Goal: Transaction & Acquisition: Purchase product/service

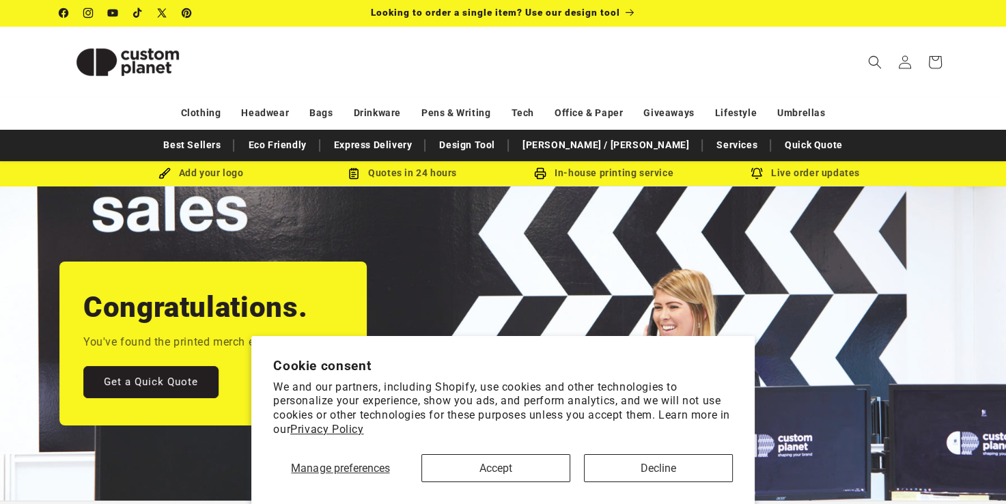
click at [509, 482] on section "Cookie consent We and our partners, including Shopify, use cookies and other te…" at bounding box center [503, 420] width 504 height 168
click at [510, 475] on button "Accept" at bounding box center [496, 468] width 149 height 28
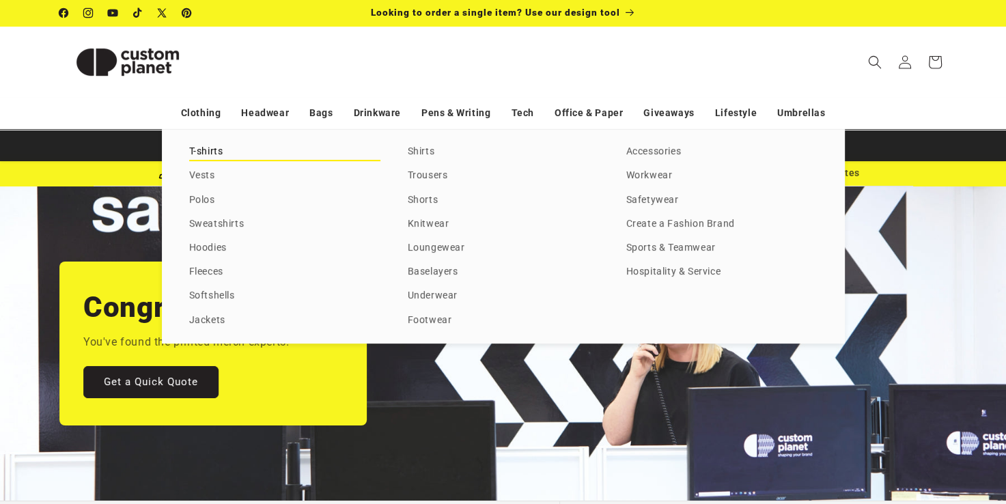
click at [210, 159] on link "T-shirts" at bounding box center [284, 152] width 191 height 18
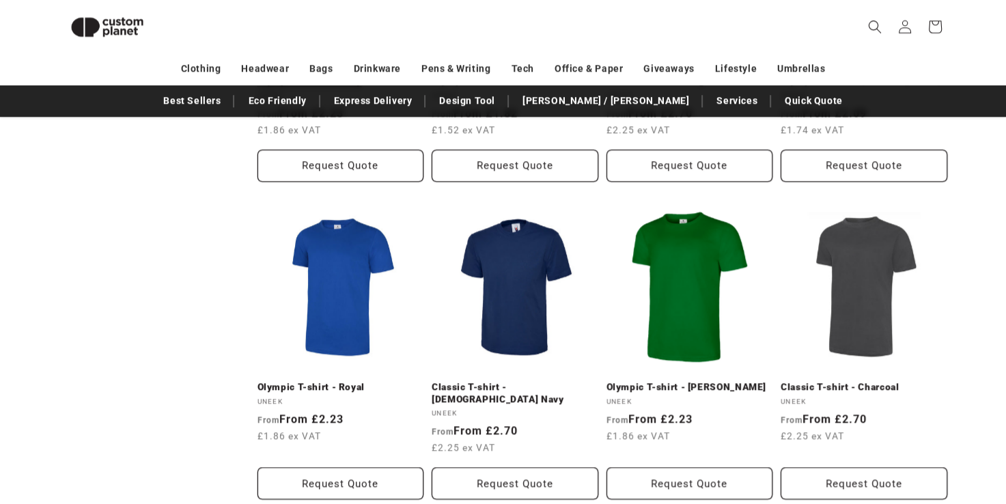
scroll to position [1708, 0]
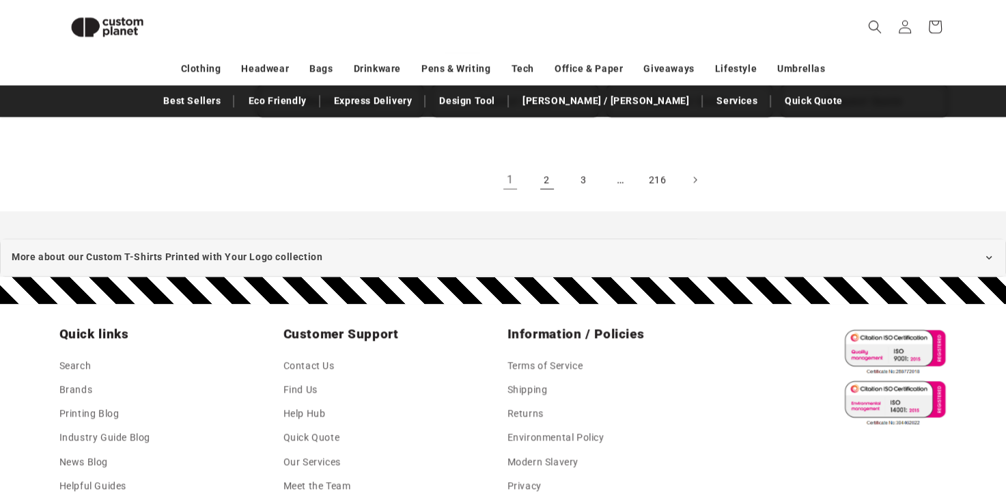
click at [541, 165] on link "2" at bounding box center [547, 180] width 30 height 30
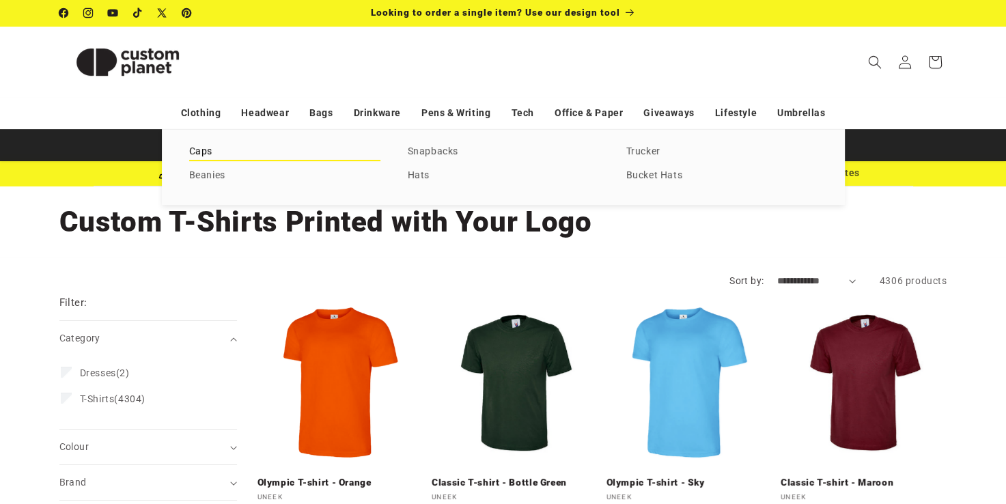
click at [194, 155] on link "Caps" at bounding box center [284, 152] width 191 height 18
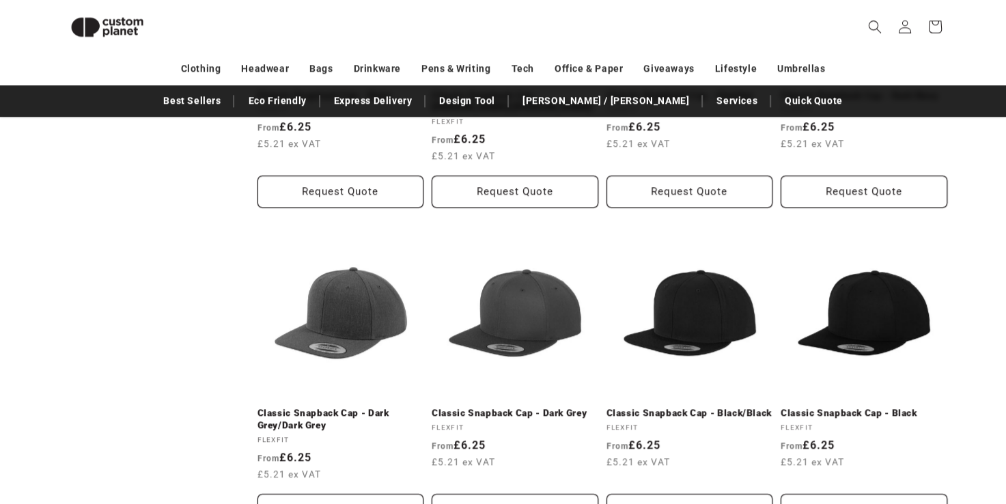
scroll to position [1549, 0]
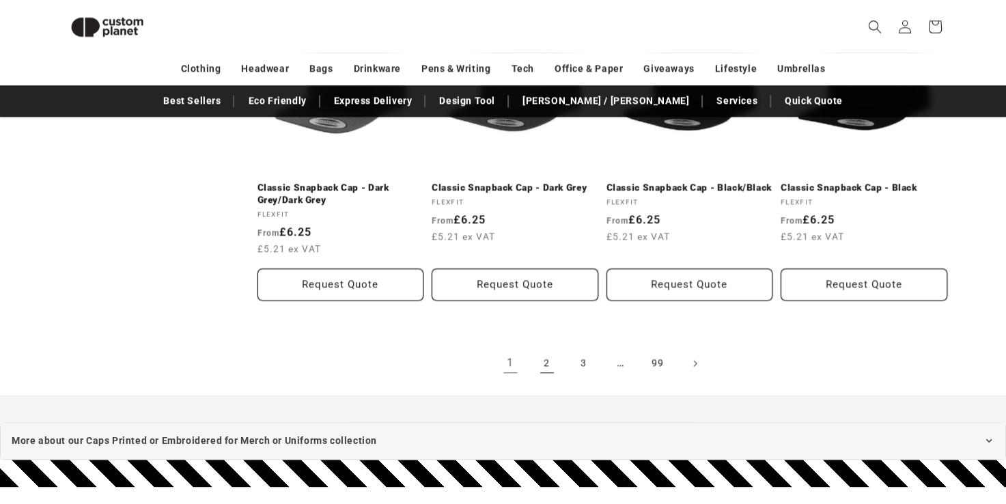
click at [545, 369] on link "2" at bounding box center [547, 363] width 30 height 30
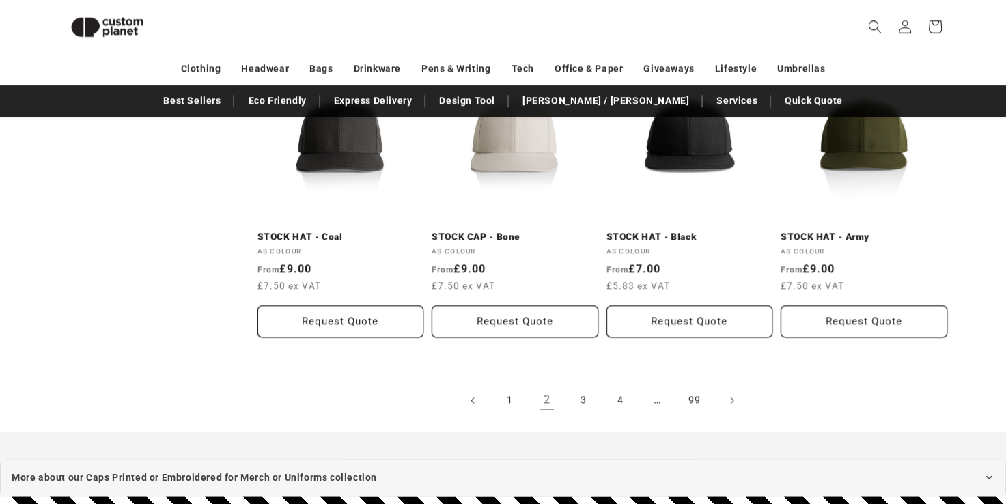
scroll to position [1476, 0]
click at [581, 396] on link "3" at bounding box center [584, 400] width 30 height 30
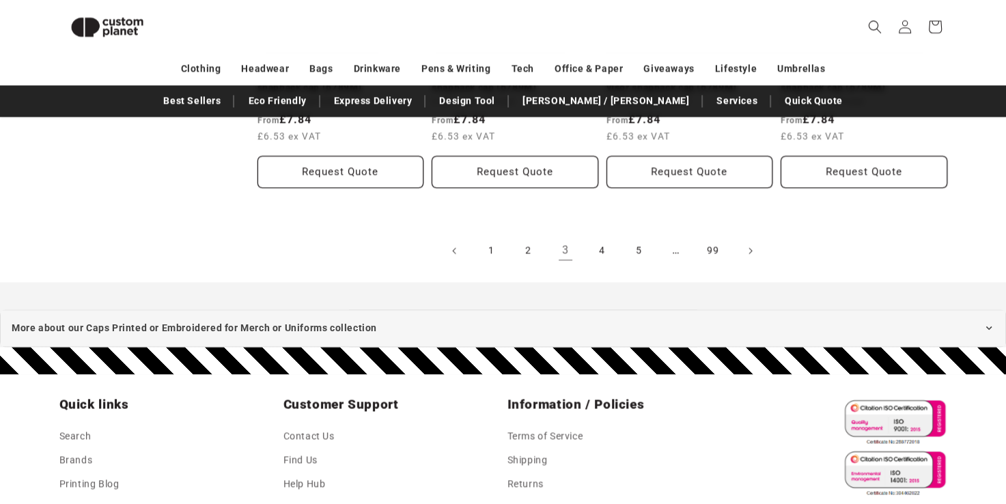
scroll to position [1662, 0]
click at [596, 238] on link "4" at bounding box center [603, 251] width 30 height 30
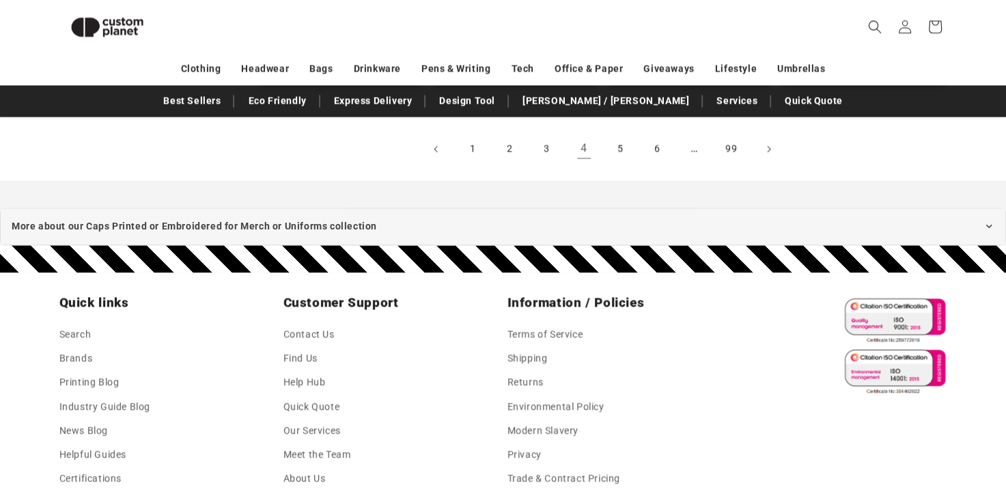
scroll to position [1765, 0]
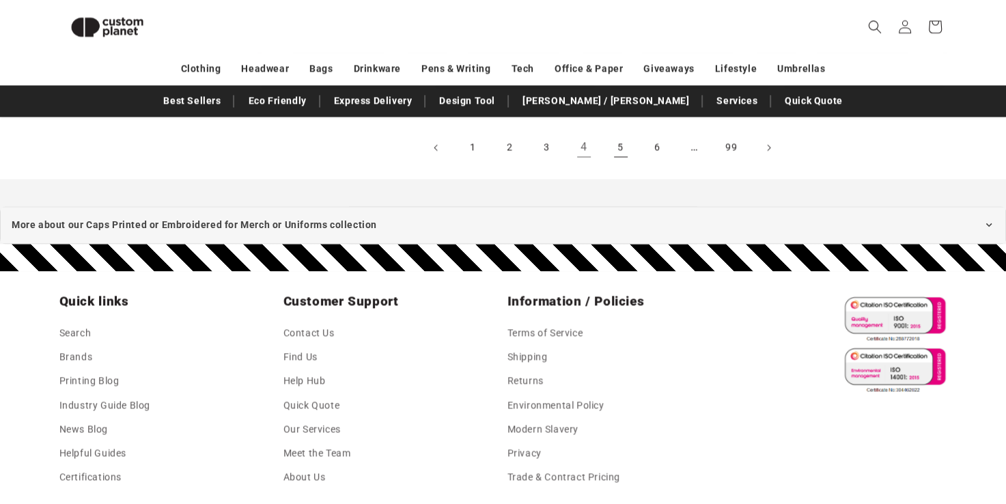
click at [609, 146] on link "5" at bounding box center [621, 148] width 30 height 30
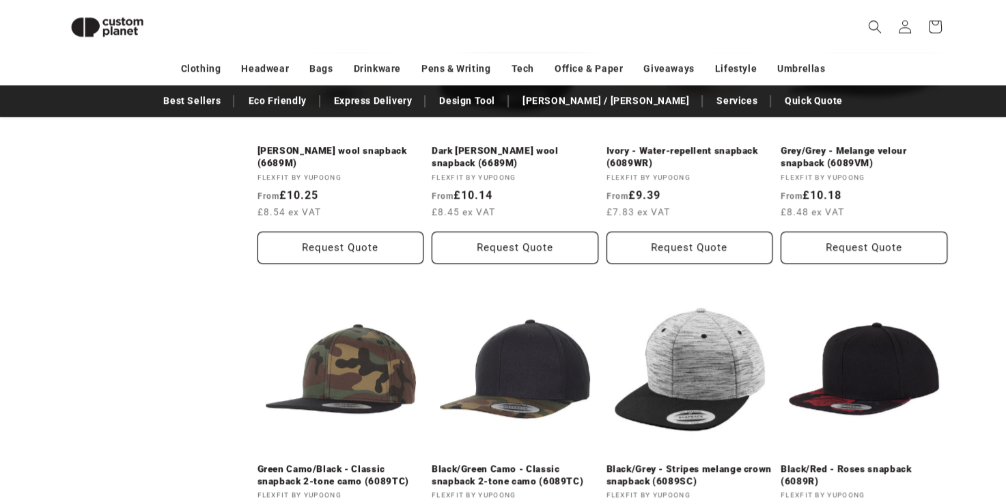
scroll to position [1597, 0]
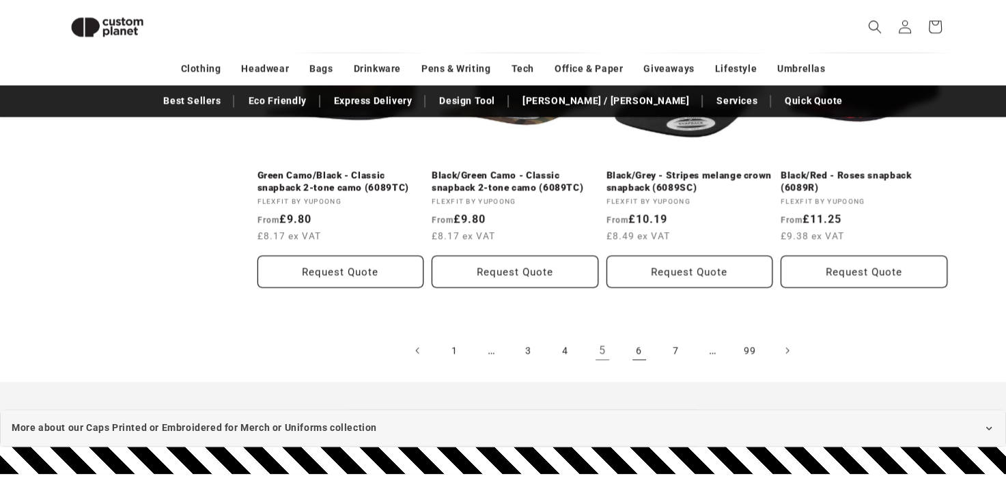
click at [634, 357] on link "6" at bounding box center [639, 350] width 30 height 30
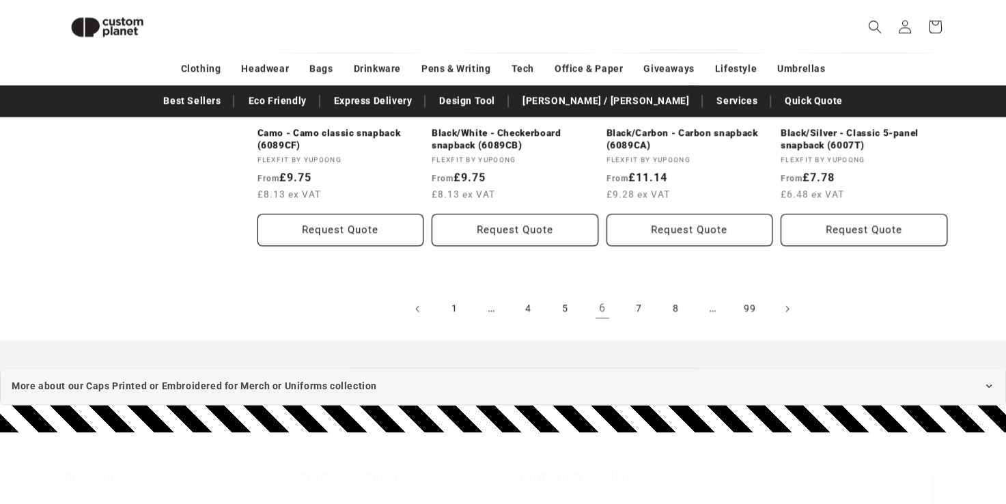
scroll to position [1604, 0]
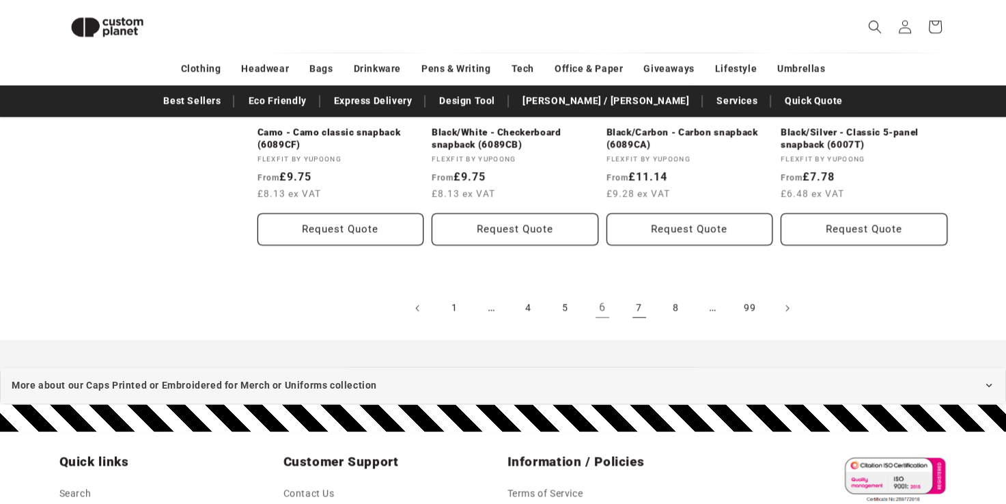
click at [644, 307] on link "7" at bounding box center [639, 308] width 30 height 30
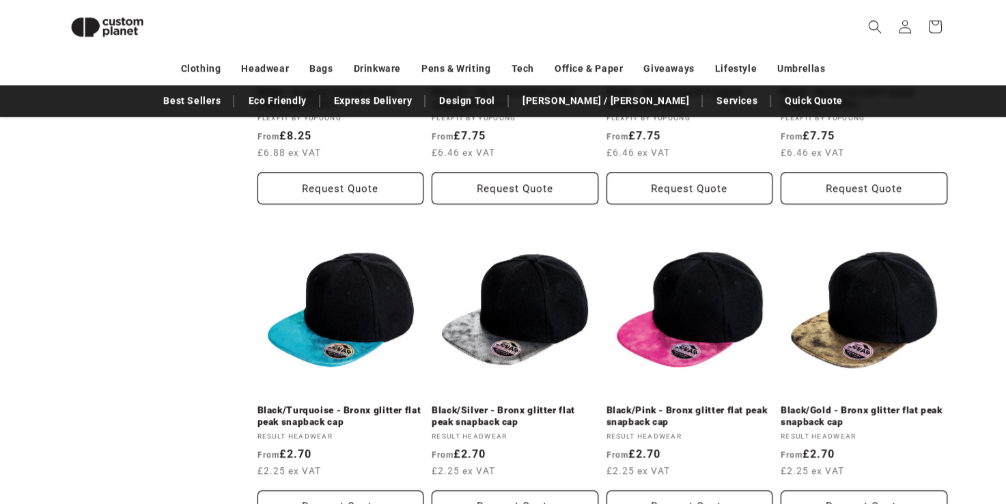
scroll to position [1498, 0]
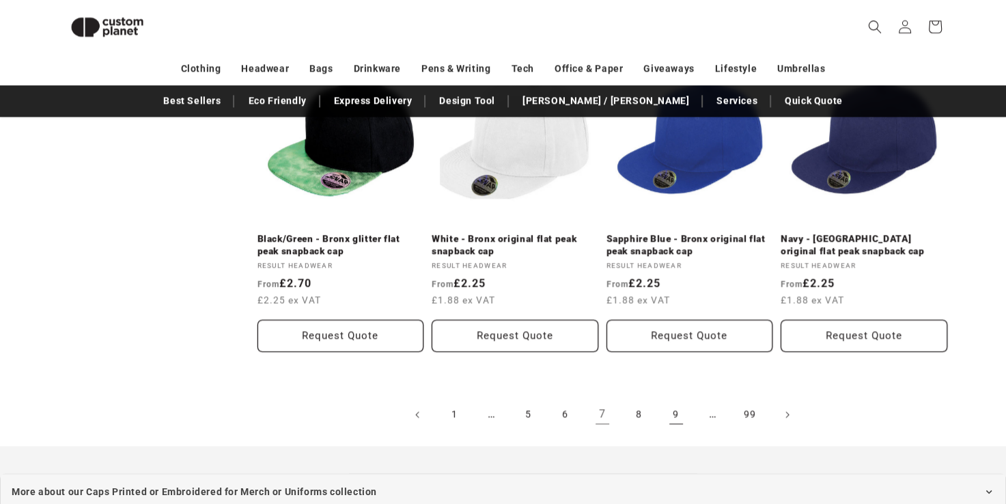
click at [678, 418] on link "9" at bounding box center [676, 415] width 30 height 30
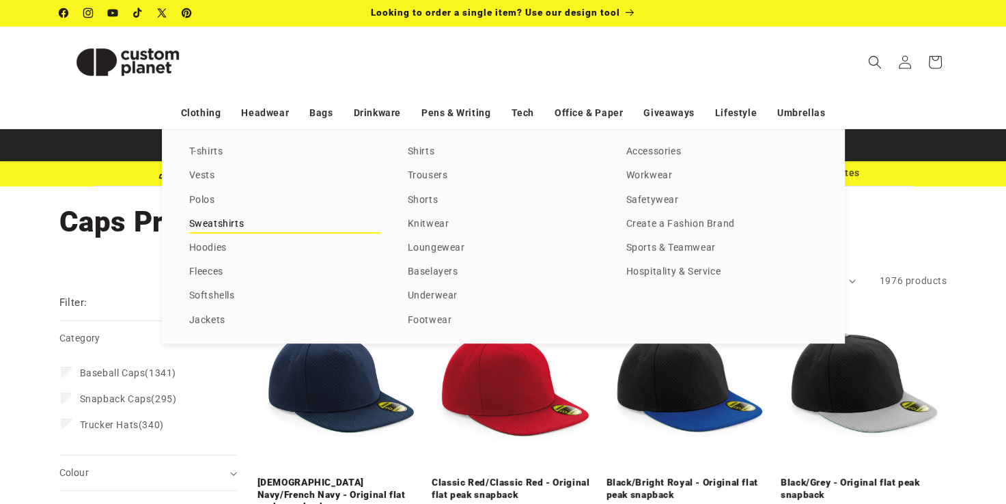
click at [222, 228] on link "Sweatshirts" at bounding box center [284, 224] width 191 height 18
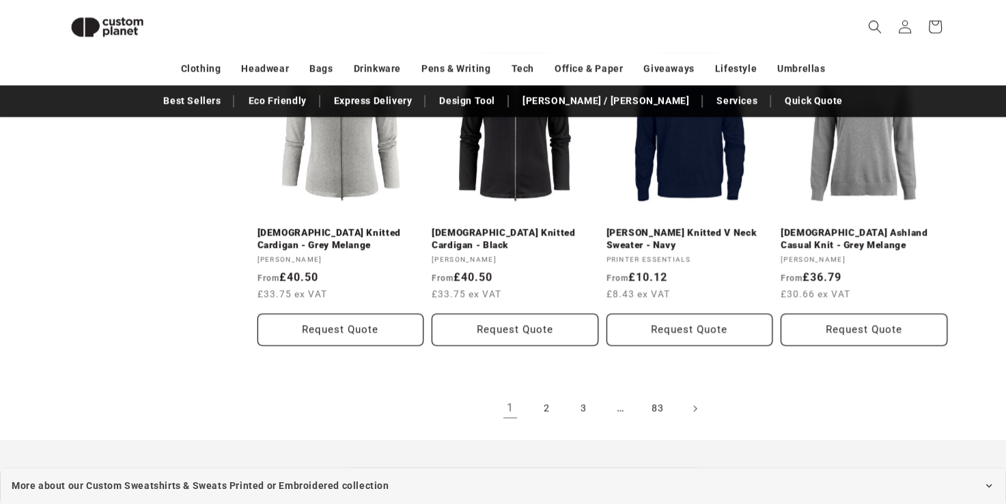
scroll to position [1500, 0]
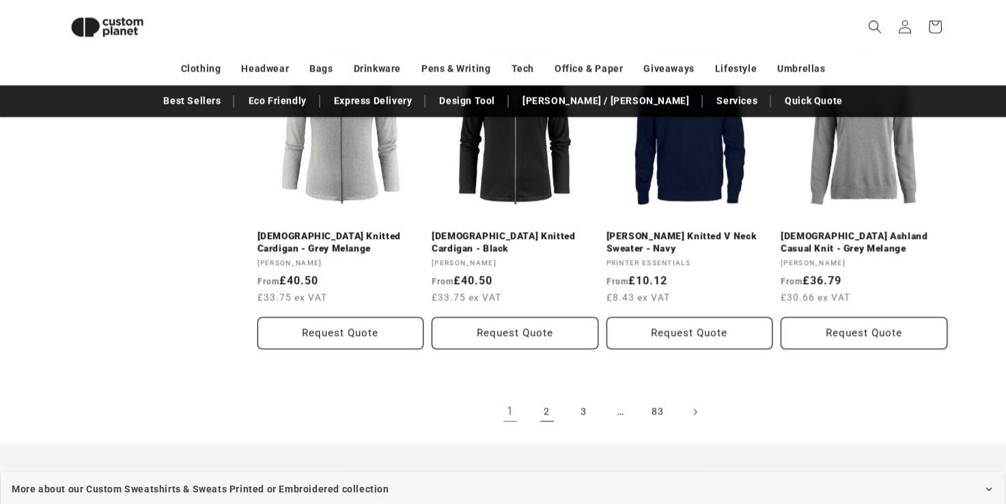
click at [552, 411] on link "2" at bounding box center [547, 412] width 30 height 30
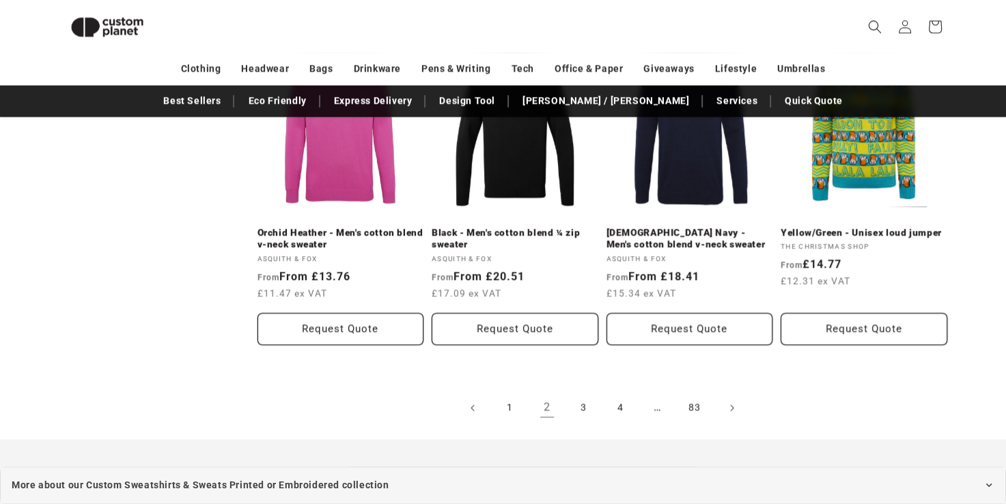
scroll to position [1555, 0]
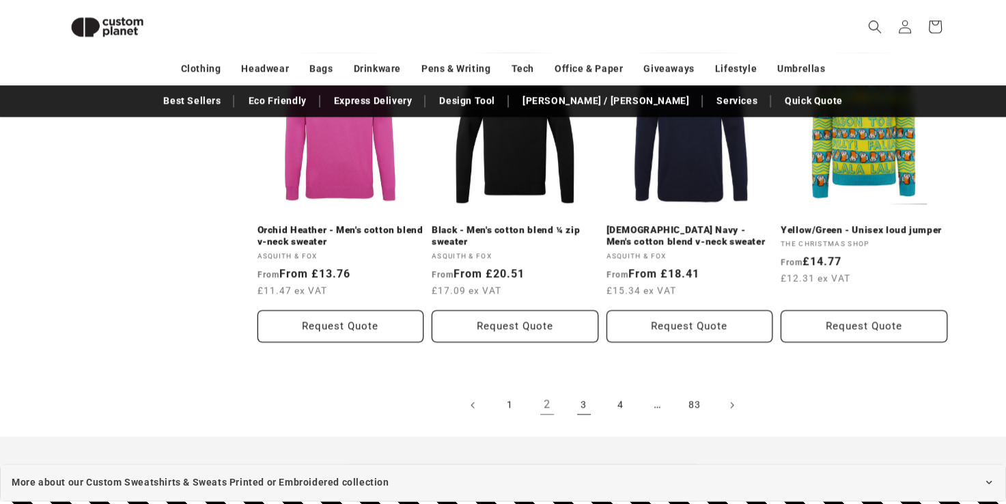
click at [583, 390] on link "3" at bounding box center [584, 405] width 30 height 30
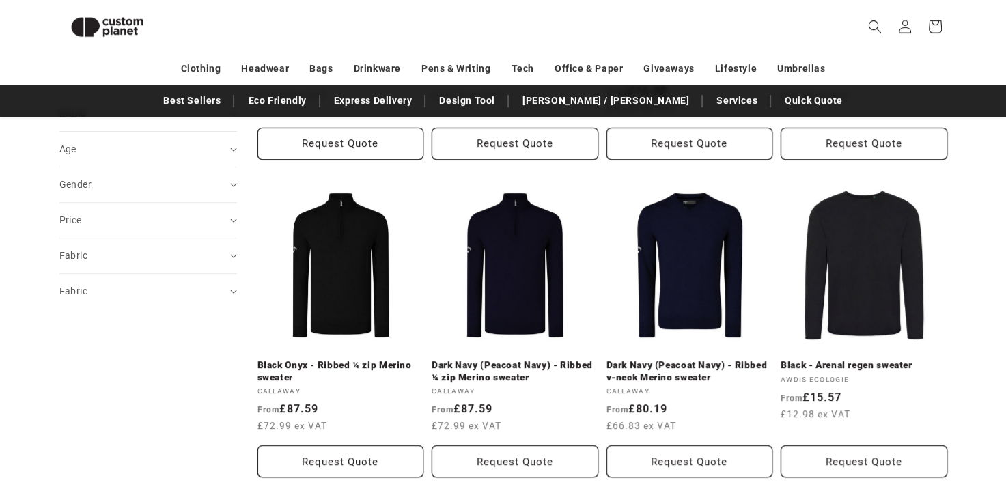
scroll to position [377, 0]
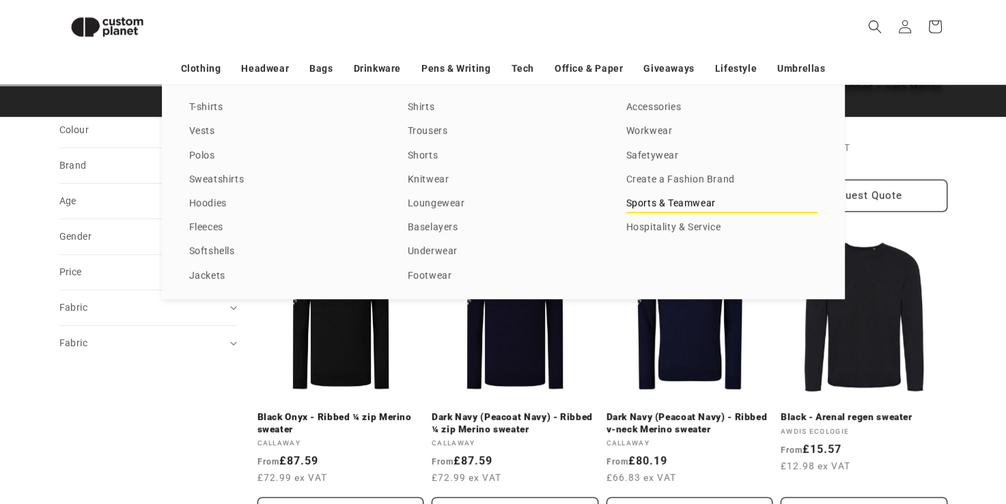
click at [682, 207] on link "Sports & Teamwear" at bounding box center [722, 204] width 191 height 18
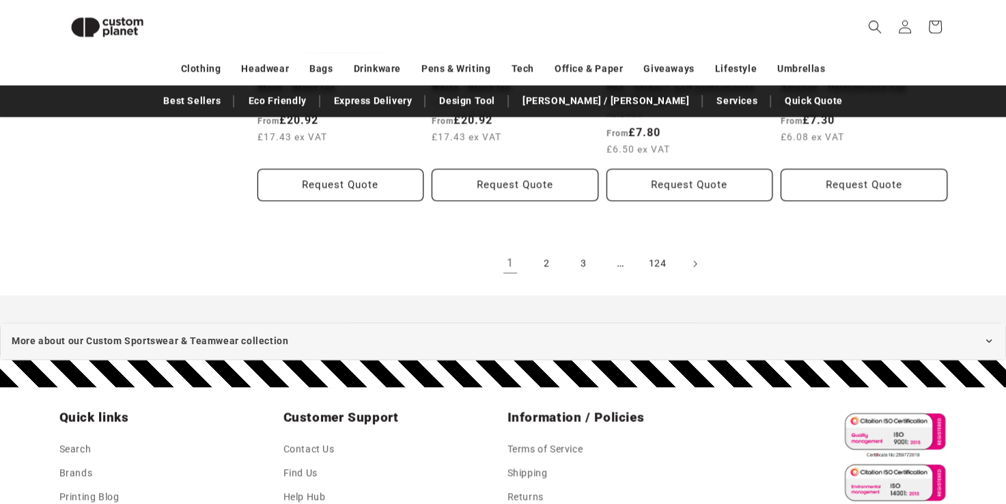
scroll to position [1666, 0]
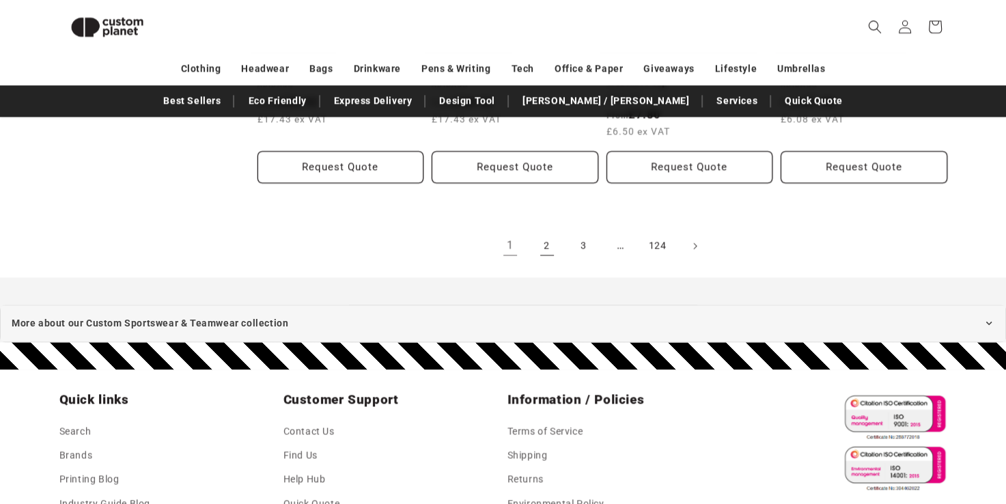
click at [544, 239] on link "2" at bounding box center [547, 246] width 30 height 30
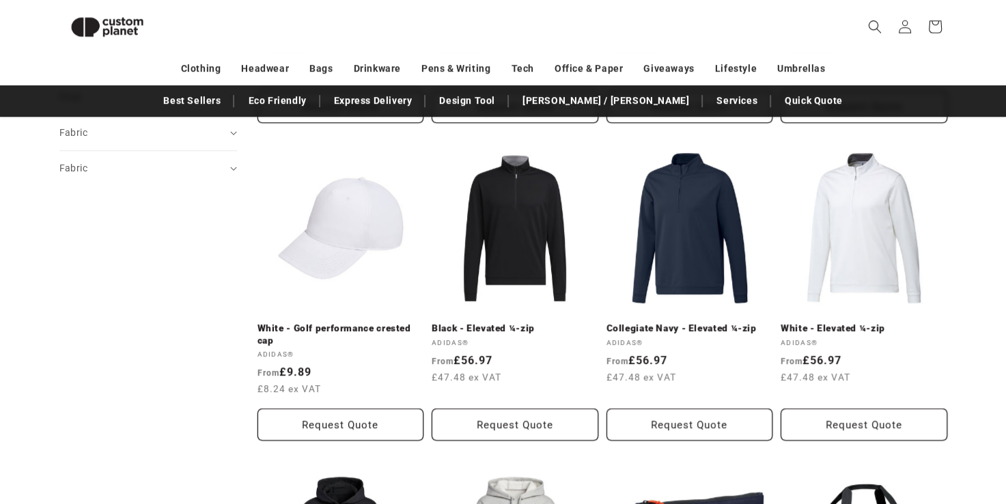
scroll to position [1114, 0]
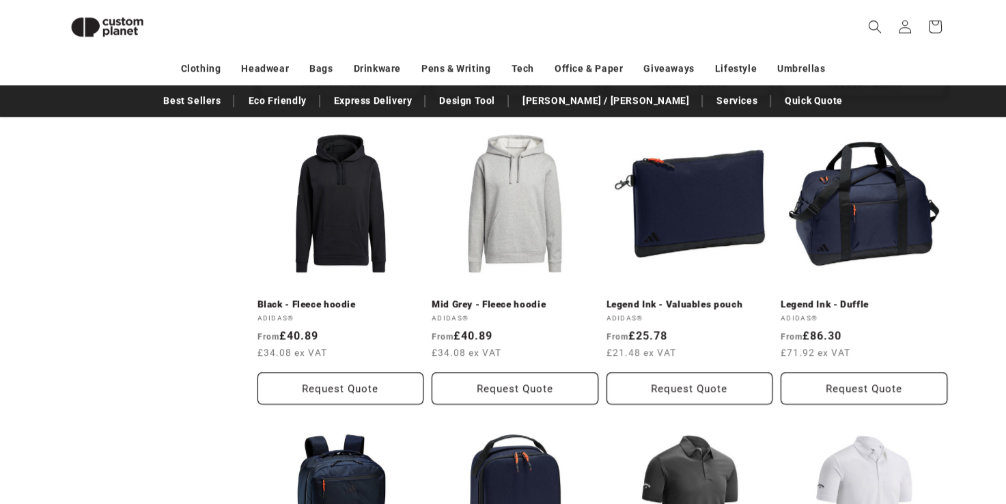
click at [519, 311] on link "Mid Grey - Fleece hoodie" at bounding box center [515, 305] width 167 height 12
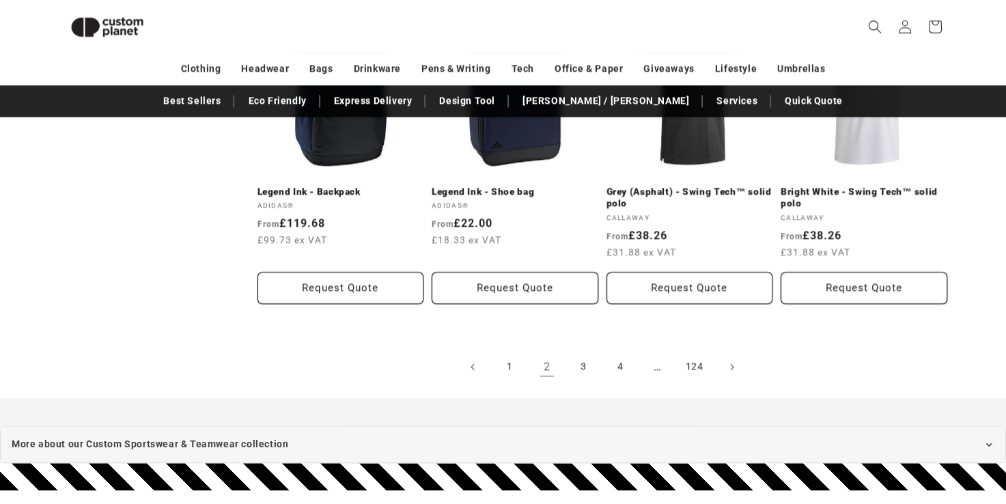
scroll to position [1536, 0]
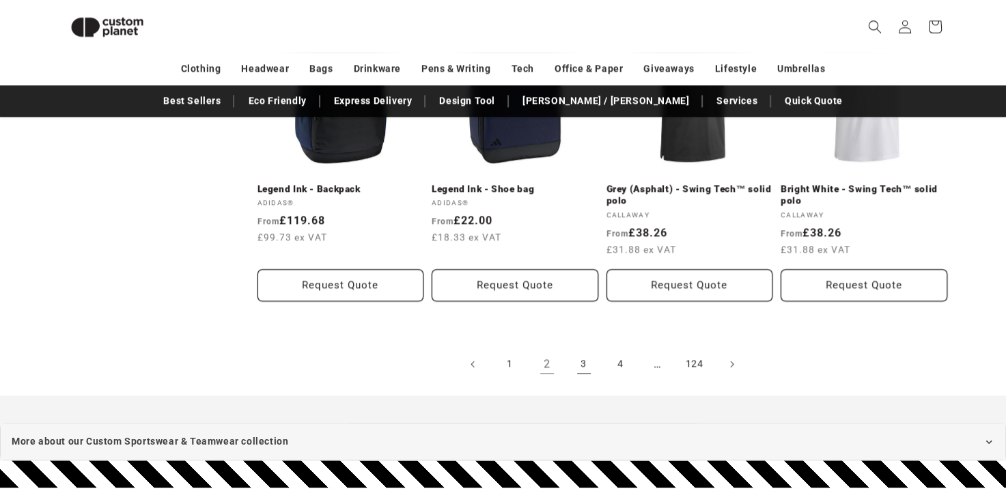
click at [587, 370] on link "3" at bounding box center [584, 364] width 30 height 30
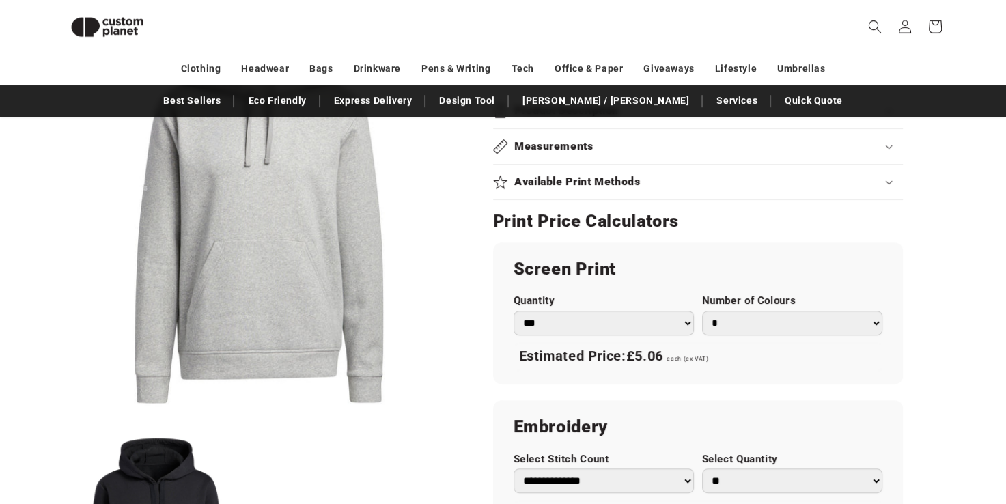
scroll to position [632, 0]
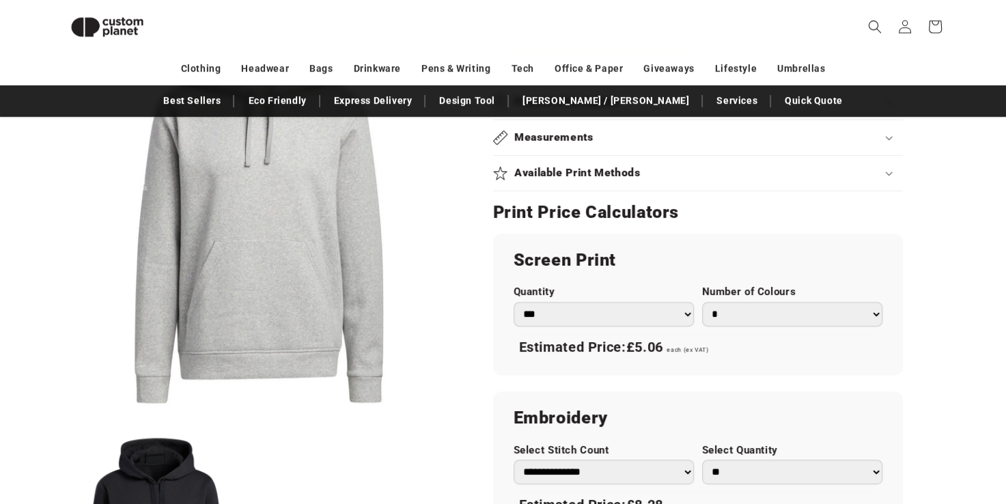
click at [550, 316] on select "*** *** *** **** **** **** ***** *****" at bounding box center [604, 314] width 180 height 25
click at [514, 302] on select "*** *** *** **** **** **** ***** *****" at bounding box center [604, 314] width 180 height 25
click at [558, 322] on select "*** *** *** **** **** **** ***** *****" at bounding box center [604, 314] width 180 height 25
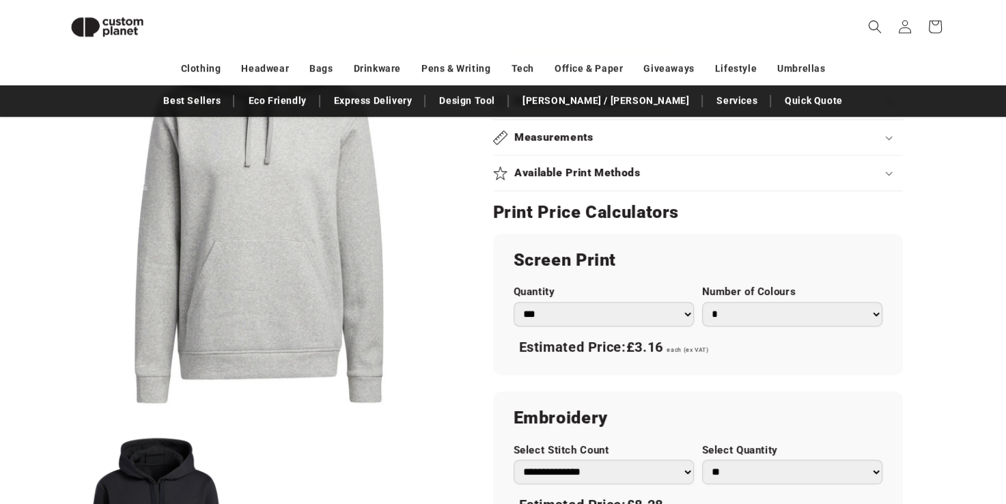
select select "**"
click at [514, 302] on select "*** *** *** **** **** **** ***** *****" at bounding box center [604, 314] width 180 height 25
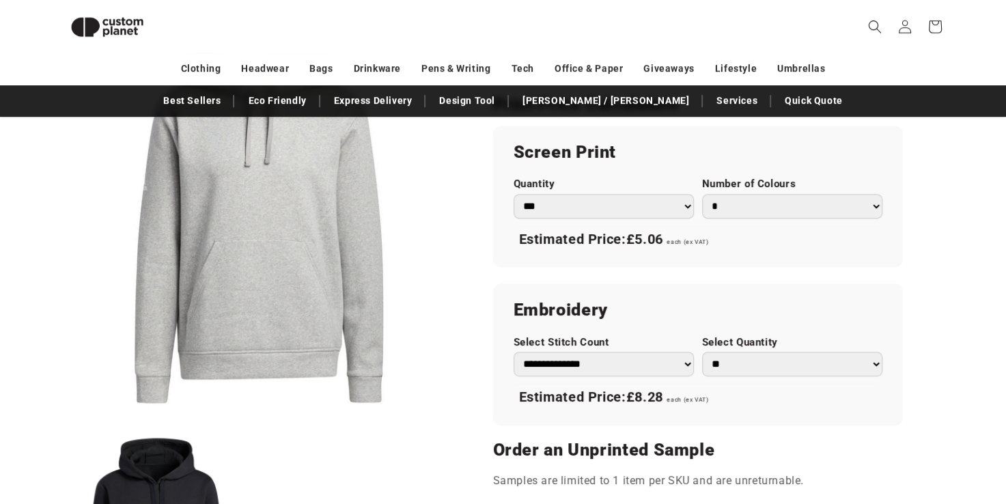
scroll to position [739, 0]
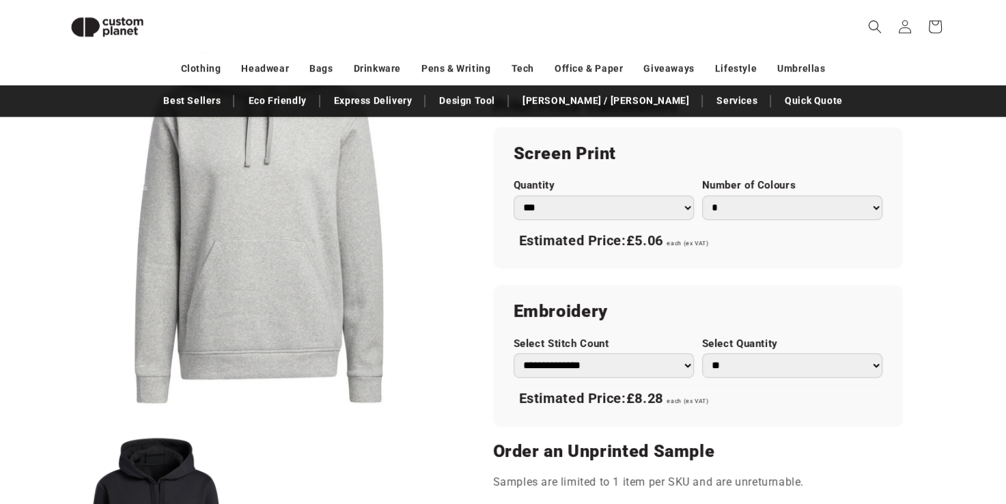
click at [564, 361] on select "**********" at bounding box center [604, 365] width 180 height 25
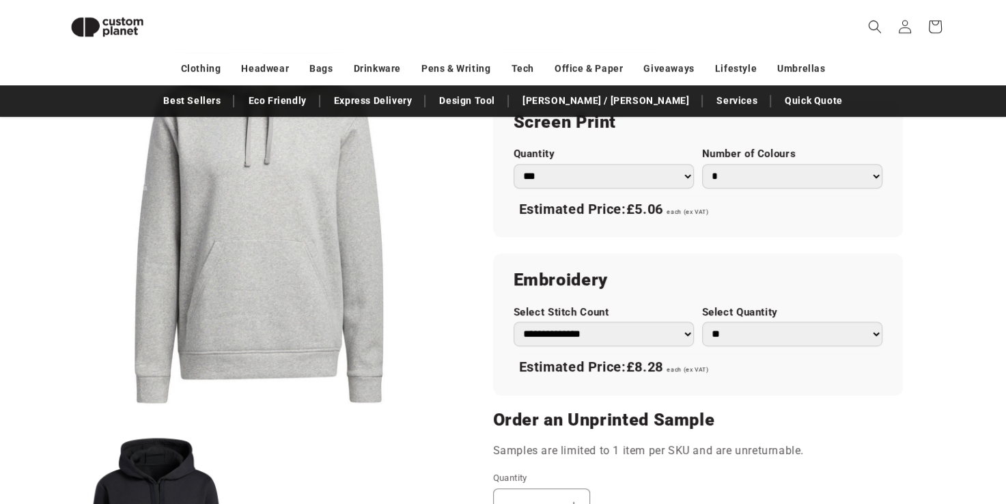
click at [719, 333] on select "** ** *** *** *** **** **** ****" at bounding box center [792, 334] width 180 height 25
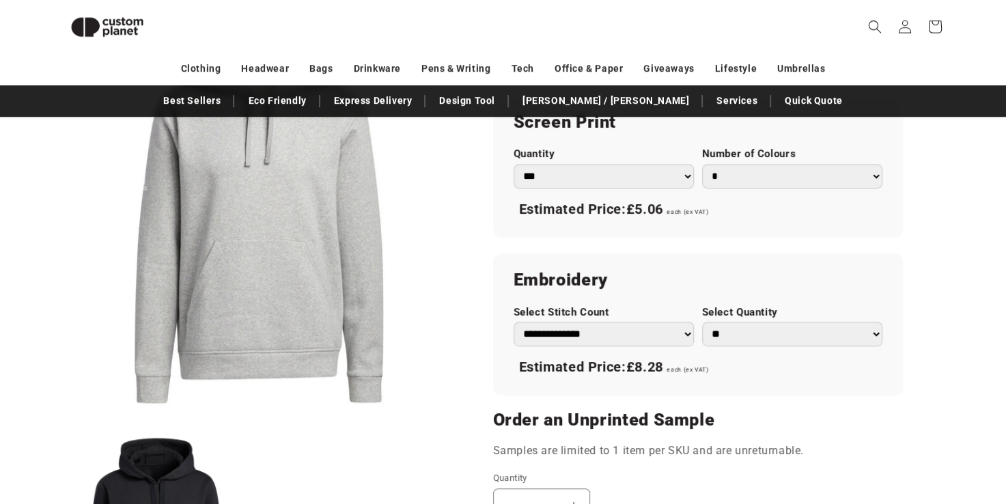
select select "**"
click at [702, 322] on select "** ** *** *** *** **** **** ****" at bounding box center [792, 334] width 180 height 25
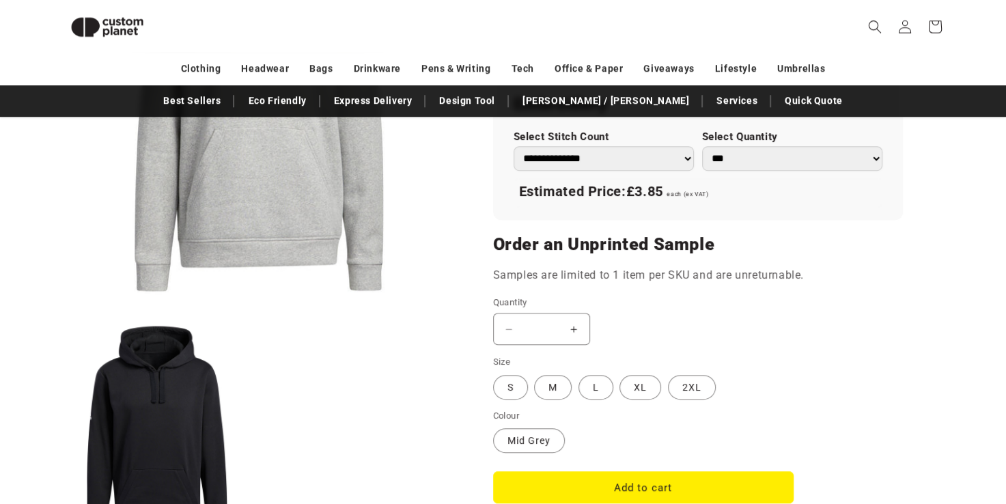
scroll to position [944, 0]
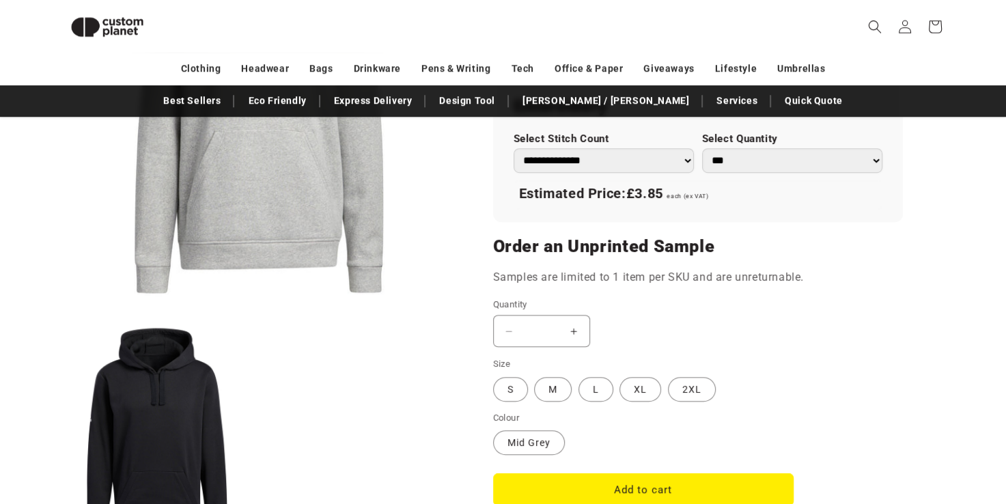
click at [577, 341] on button "Increase quantity for Mid Grey - Fleece hoodie" at bounding box center [574, 331] width 31 height 32
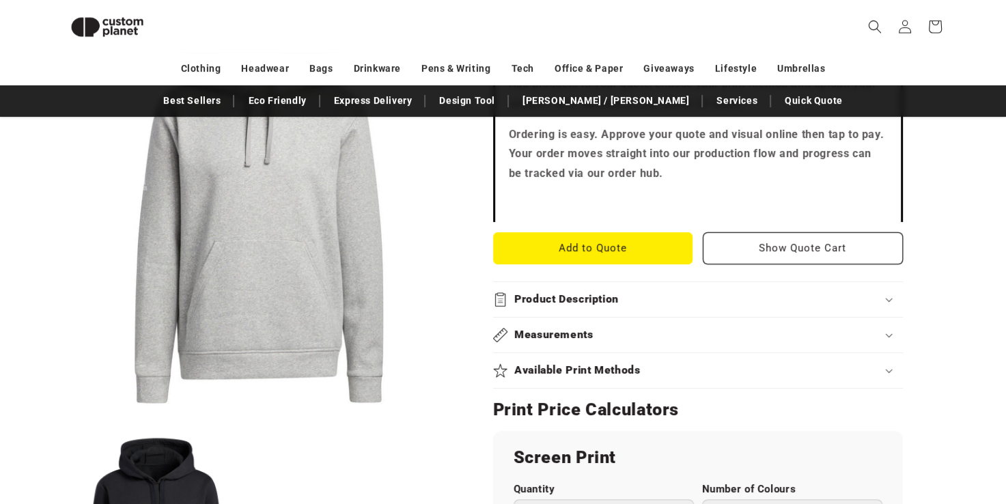
scroll to position [437, 0]
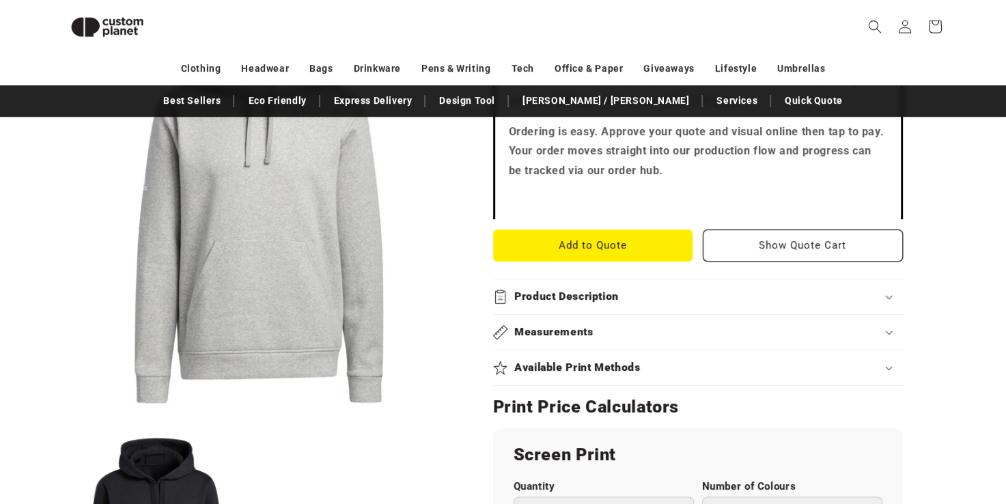
click at [571, 294] on h2 "Product Description" at bounding box center [566, 297] width 105 height 14
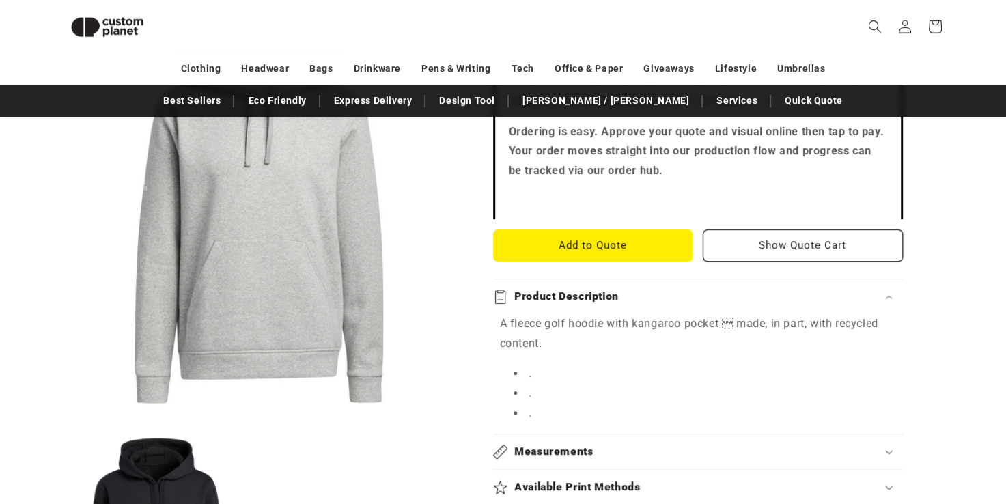
scroll to position [719, 0]
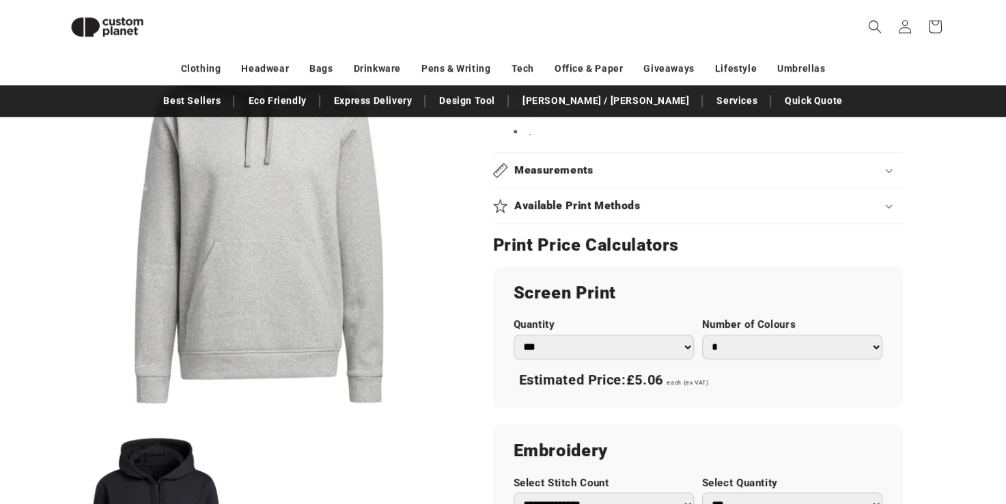
click at [600, 171] on div "Measurements" at bounding box center [698, 170] width 410 height 14
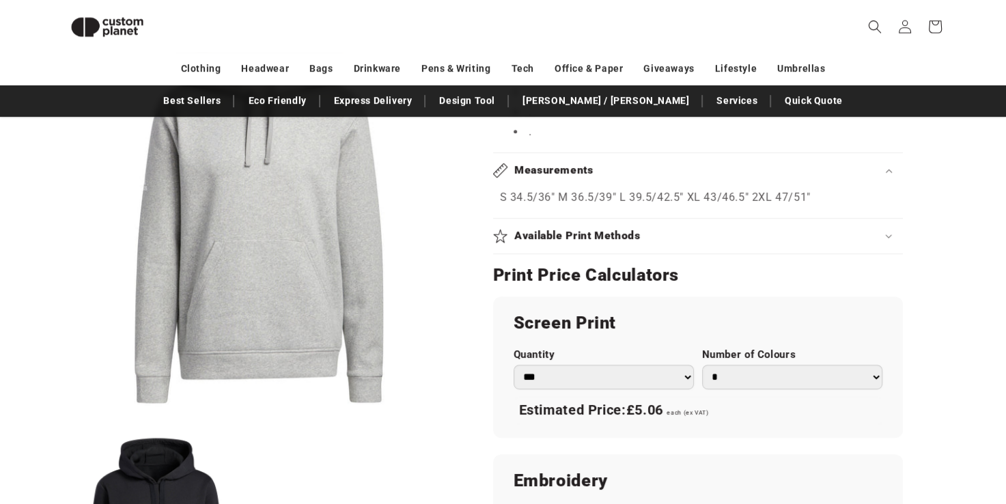
scroll to position [841, 0]
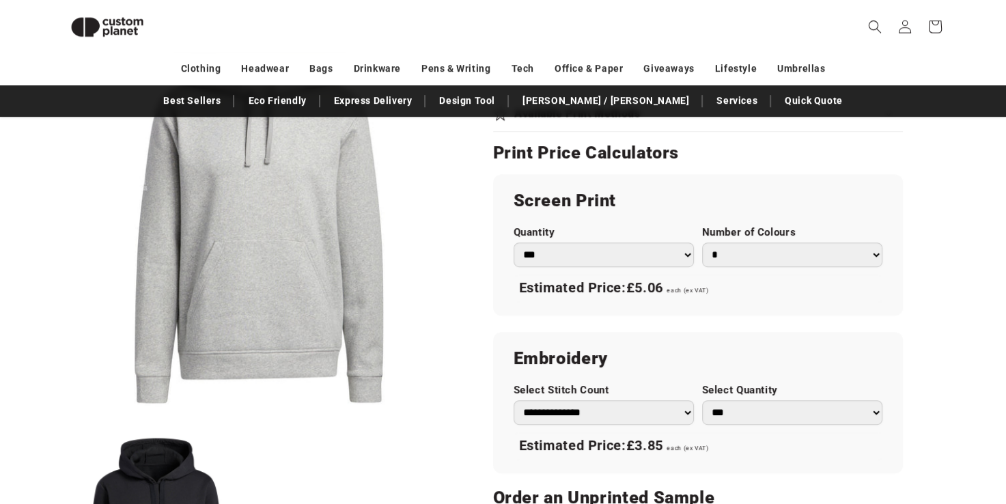
click at [600, 171] on section "adidas® Mid Grey - Fleece hoodie Mid Grey - Fleece hoodie AD119MIGYS Regular pr…" at bounding box center [698, 84] width 410 height 1444
click at [749, 258] on select "* * * * * * *" at bounding box center [792, 255] width 180 height 25
select select "*"
click at [702, 243] on select "* * * * * * *" at bounding box center [792, 255] width 180 height 25
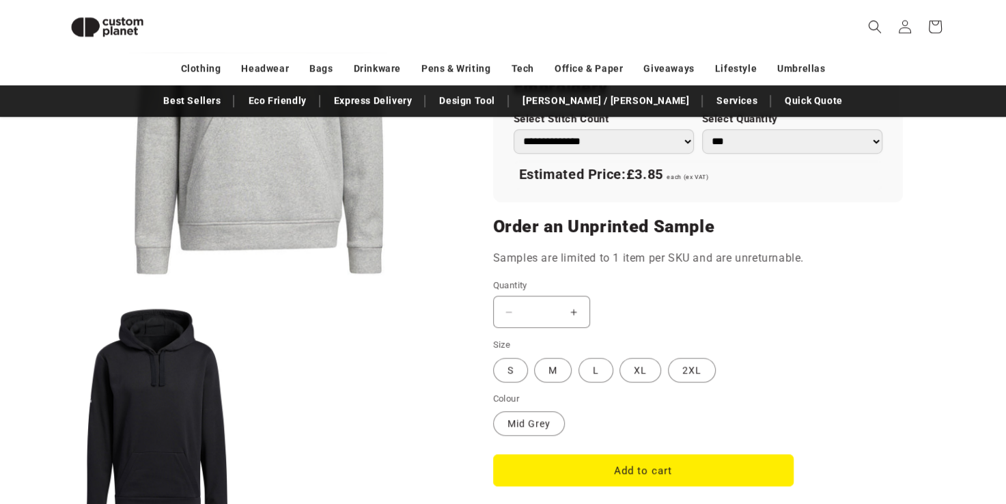
scroll to position [1120, 0]
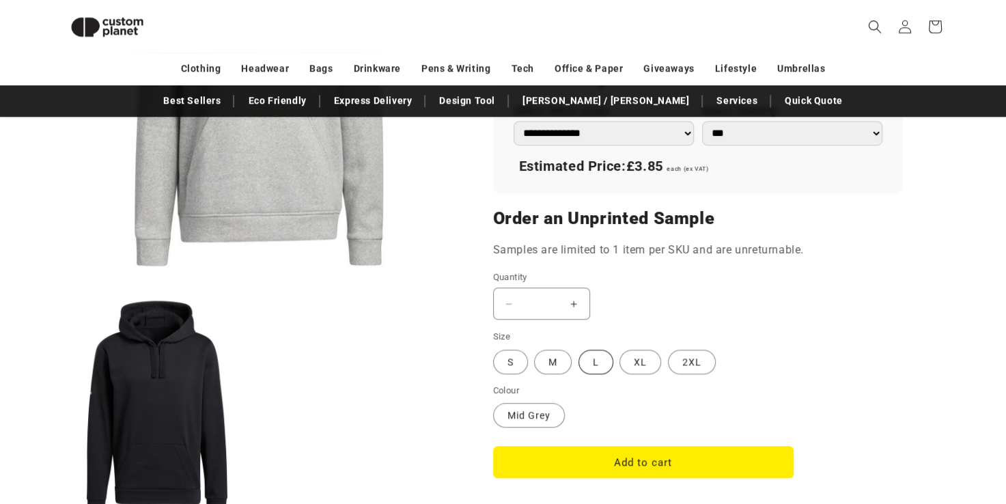
click at [593, 363] on label "L Variant sold out or unavailable" at bounding box center [596, 362] width 35 height 25
click at [558, 361] on label "M Variant sold out or unavailable" at bounding box center [553, 362] width 38 height 25
click at [575, 308] on button "Increase quantity for Mid Grey - Fleece hoodie" at bounding box center [574, 304] width 31 height 32
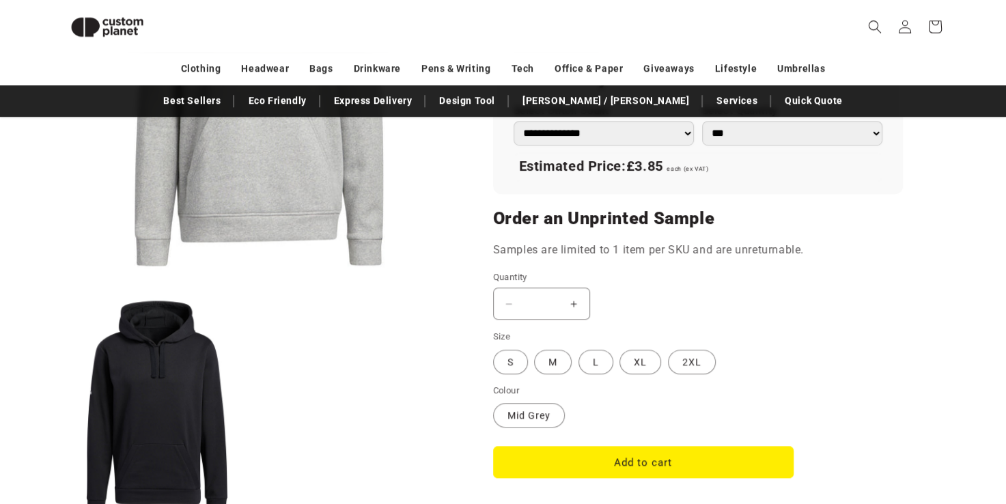
click at [575, 308] on button "Increase quantity for Mid Grey - Fleece hoodie" at bounding box center [574, 304] width 31 height 32
click at [575, 305] on button "Increase quantity for Mid Grey - Fleece hoodie" at bounding box center [574, 304] width 31 height 32
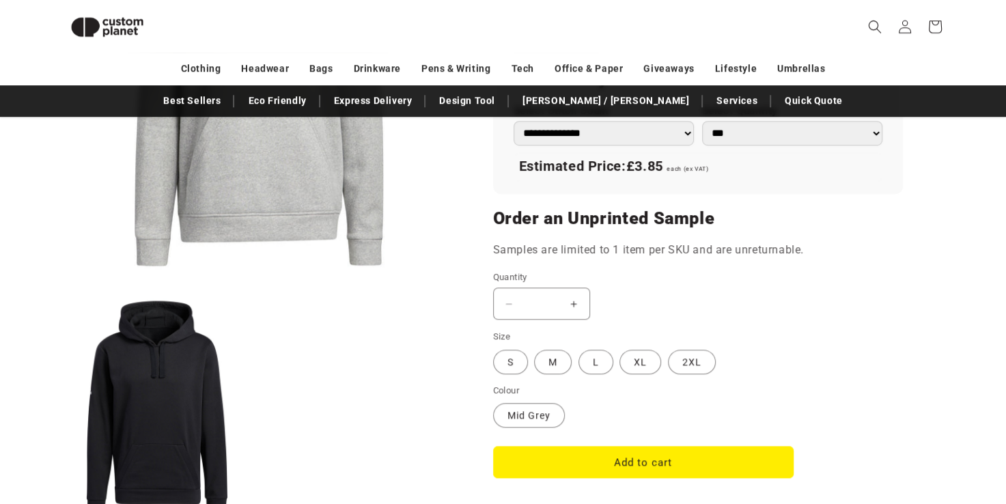
click at [575, 305] on button "Increase quantity for Mid Grey - Fleece hoodie" at bounding box center [574, 304] width 31 height 32
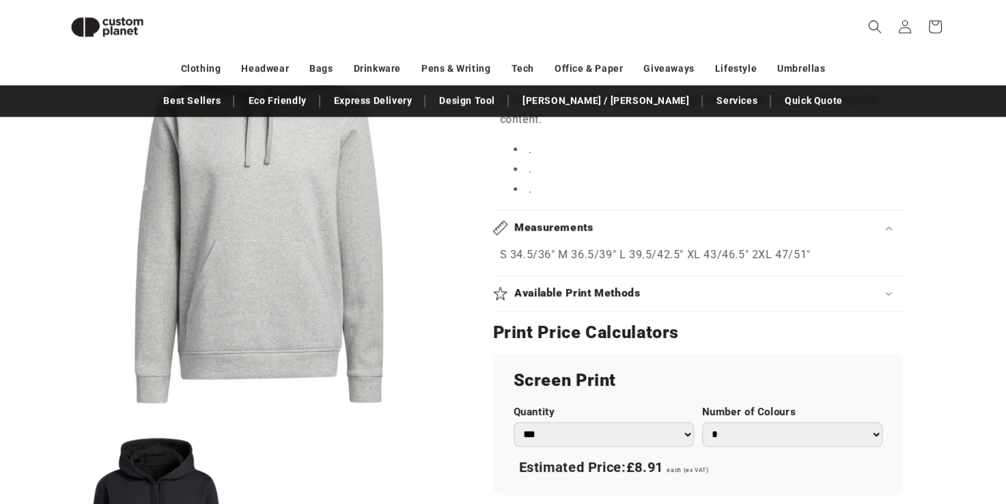
scroll to position [656, 0]
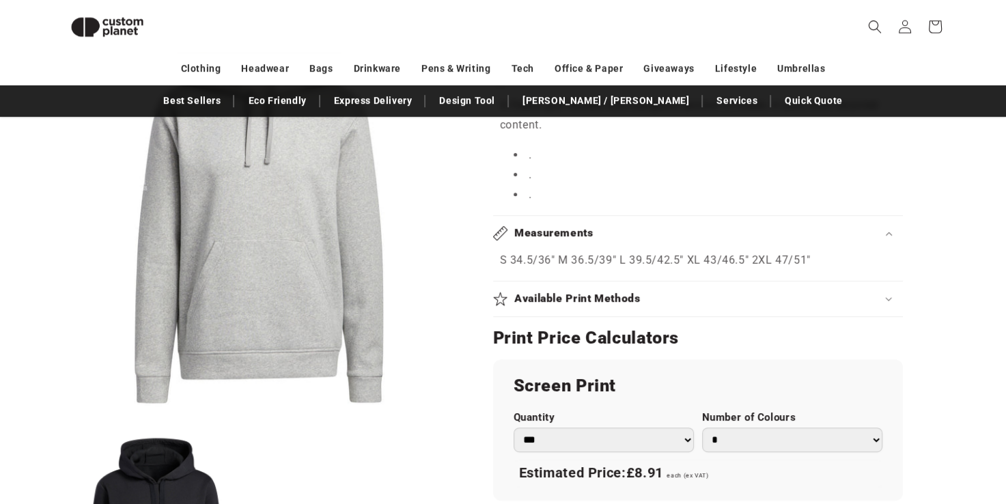
click at [597, 302] on h2 "Available Print Methods" at bounding box center [577, 299] width 126 height 14
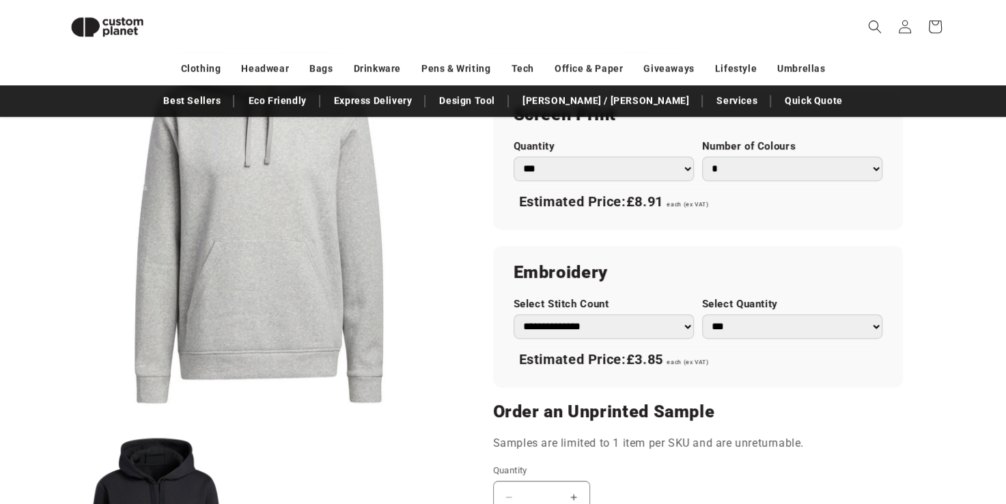
scroll to position [938, 0]
click at [734, 327] on select "** ** *** *** *** **** **** ****" at bounding box center [792, 326] width 180 height 25
click at [702, 314] on select "** ** *** *** *** **** **** ****" at bounding box center [792, 326] width 180 height 25
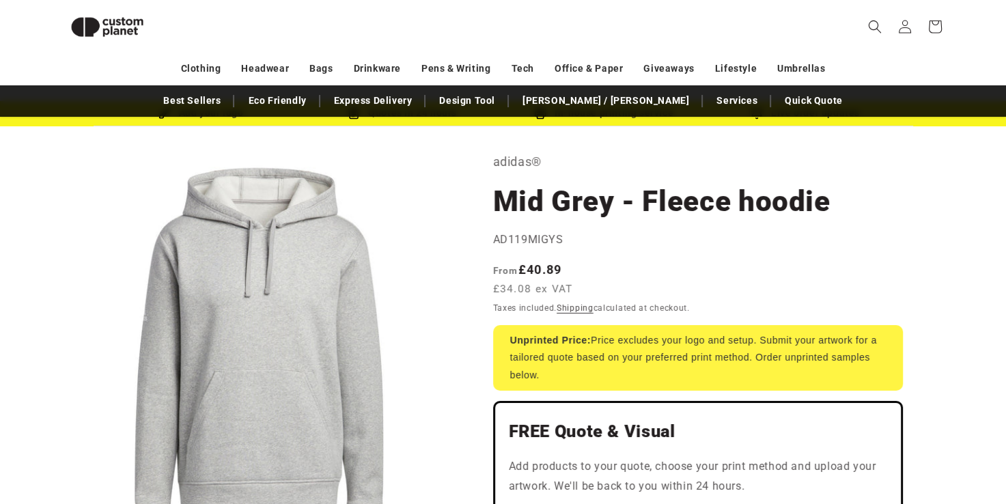
scroll to position [0, 0]
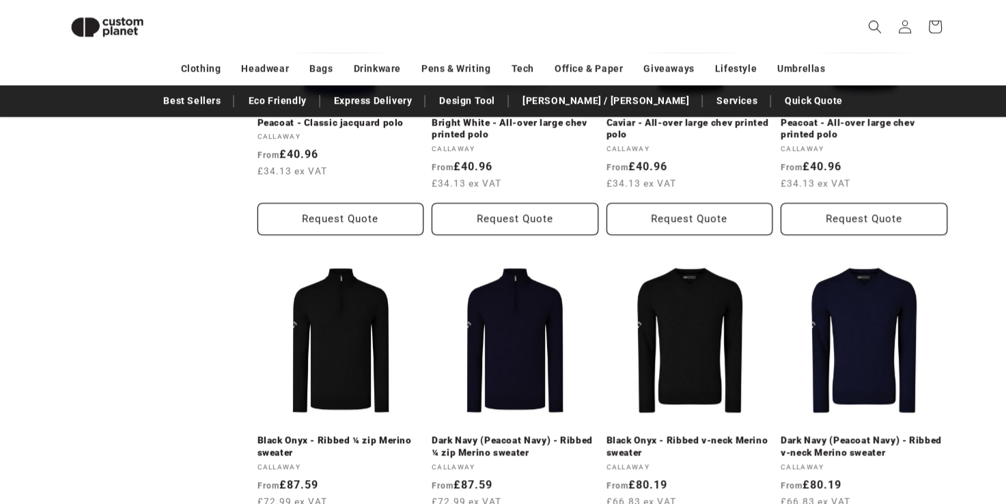
scroll to position [1623, 0]
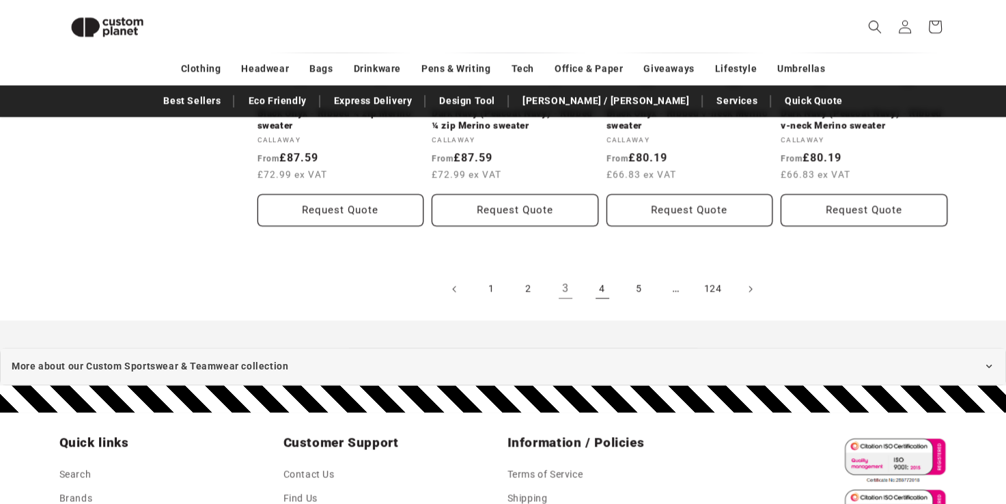
click at [597, 274] on link "4" at bounding box center [603, 289] width 30 height 30
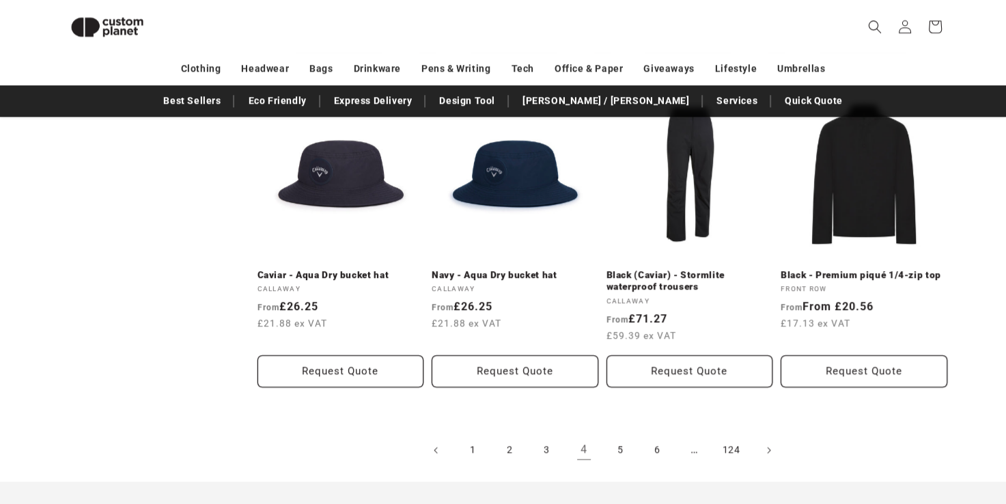
scroll to position [1438, 0]
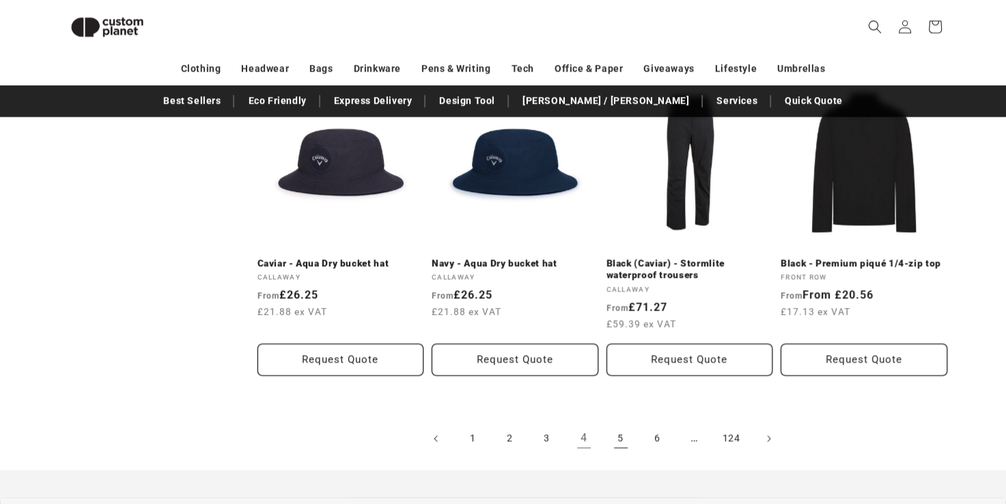
click at [611, 447] on link "5" at bounding box center [621, 439] width 30 height 30
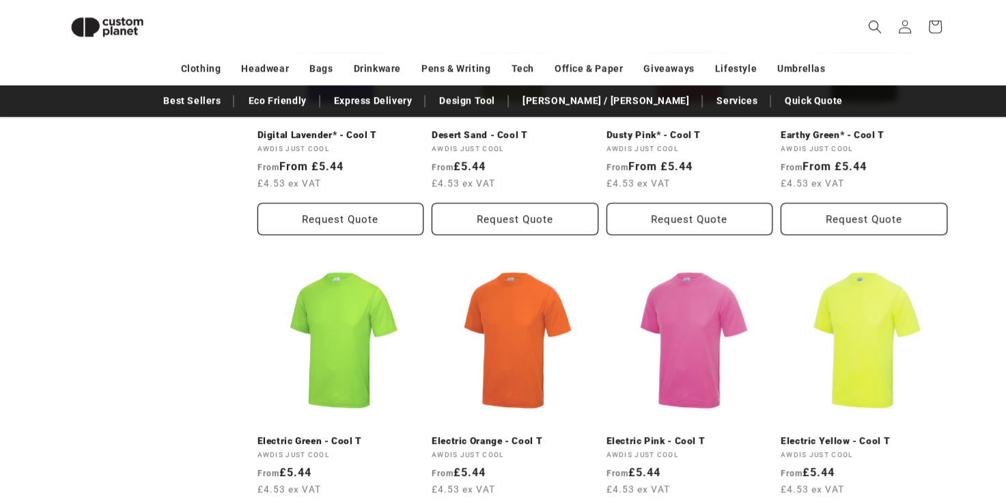
scroll to position [1532, 0]
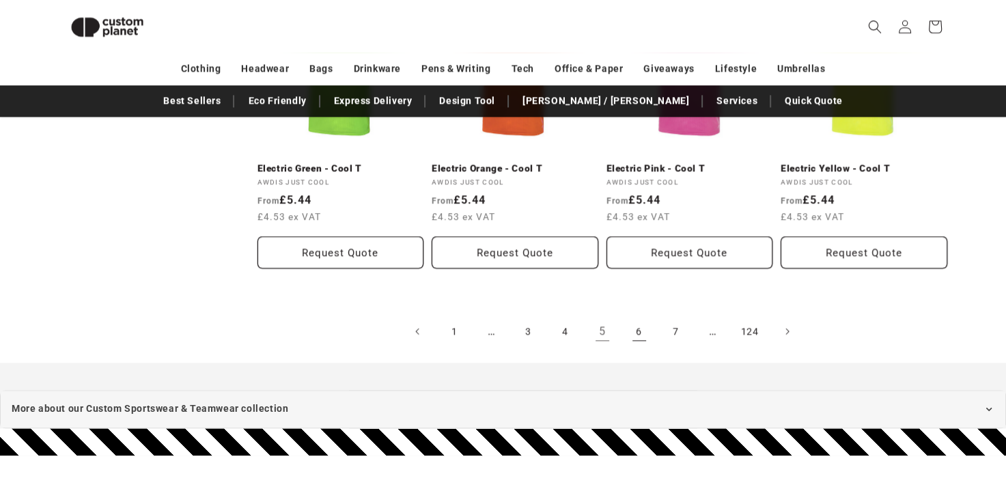
click at [646, 331] on link "6" at bounding box center [639, 331] width 30 height 30
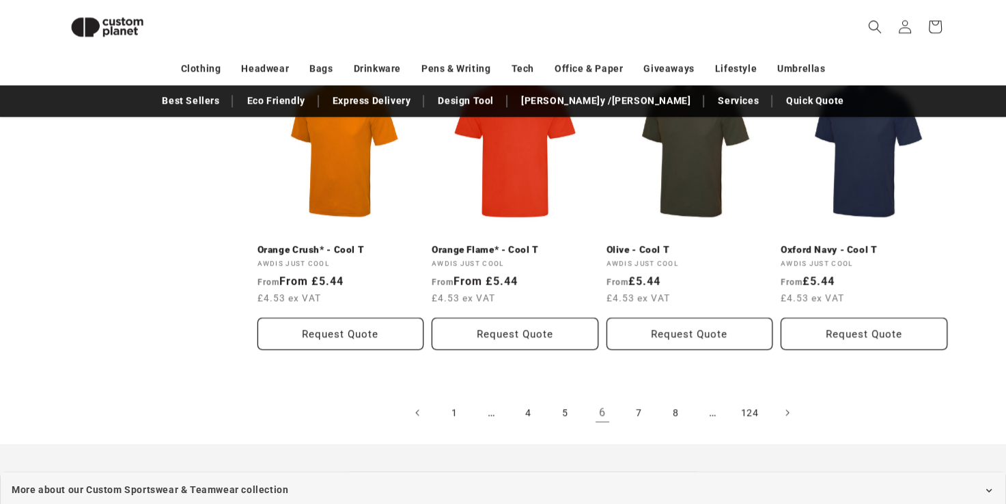
scroll to position [1454, 0]
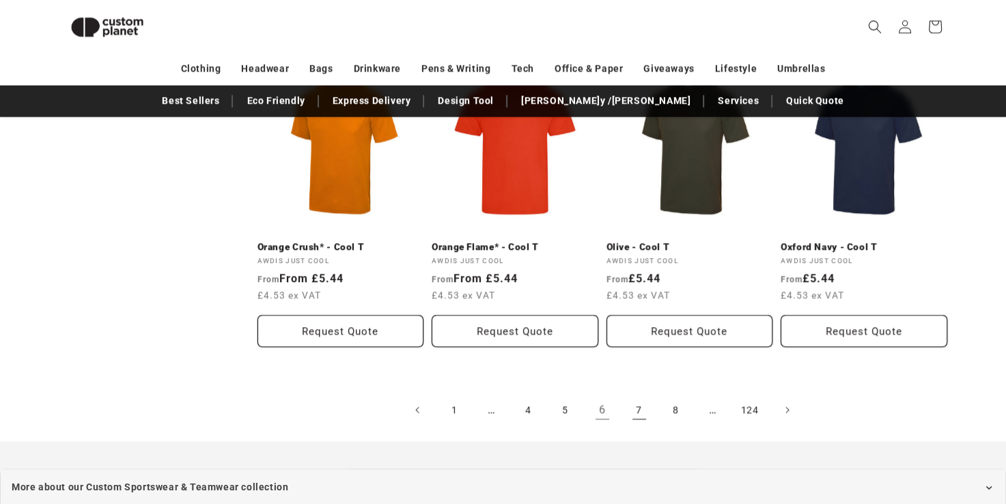
click at [637, 395] on link "7" at bounding box center [639, 410] width 30 height 30
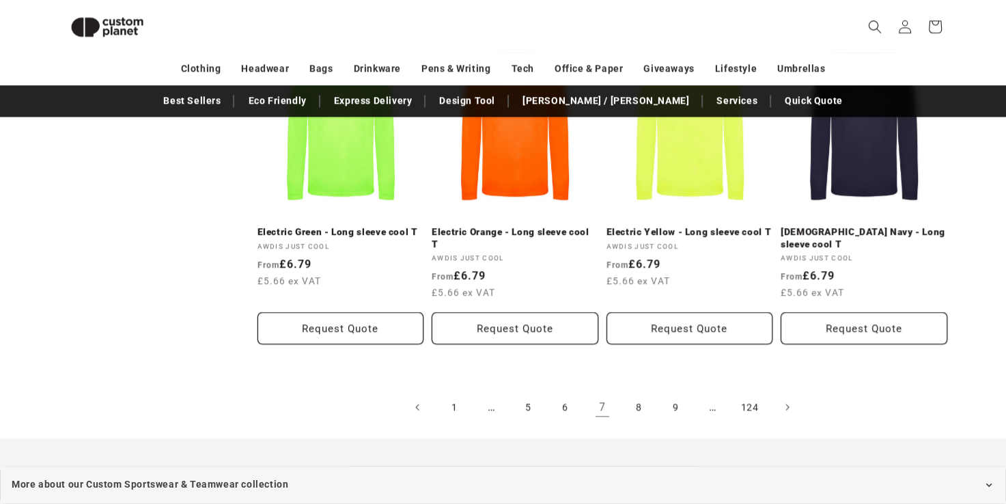
scroll to position [1457, 0]
